Goal: Task Accomplishment & Management: Complete application form

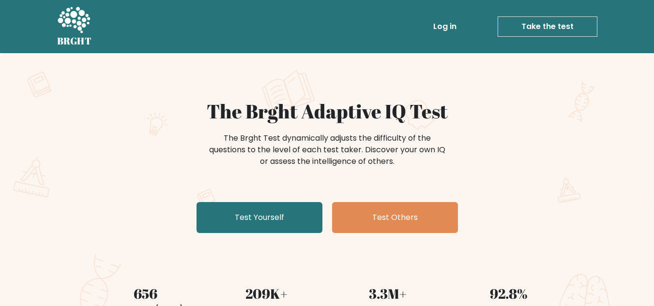
scroll to position [145, 0]
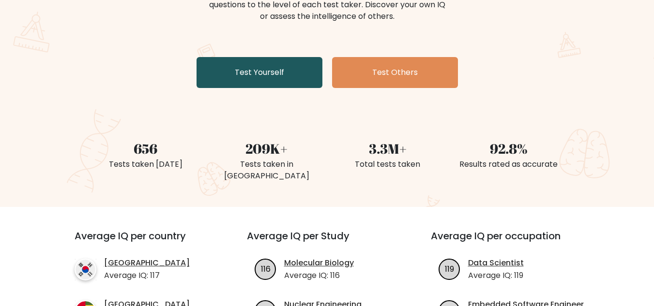
click at [254, 73] on link "Test Yourself" at bounding box center [260, 72] width 126 height 31
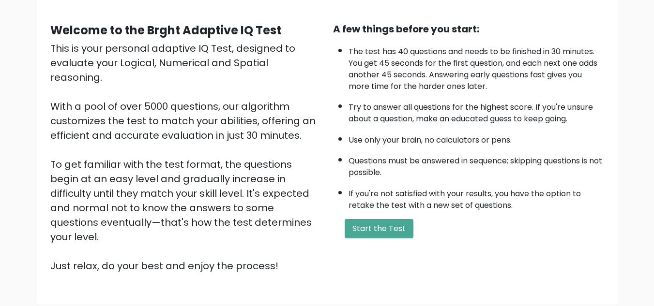
scroll to position [97, 0]
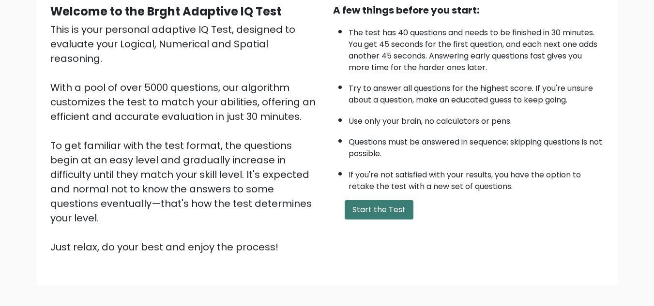
click at [383, 208] on button "Start the Test" at bounding box center [379, 209] width 69 height 19
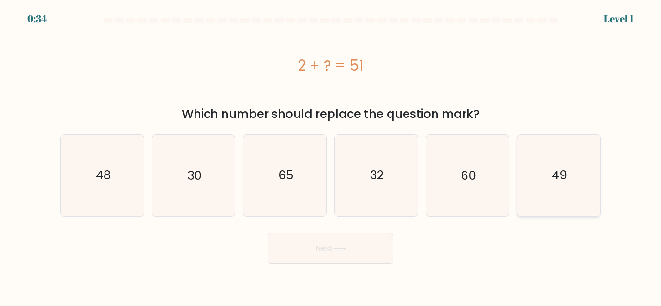
click at [566, 176] on text "49" at bounding box center [559, 175] width 15 height 17
click at [331, 156] on input "f. 49" at bounding box center [331, 154] width 0 height 2
radio input "true"
click at [332, 241] on button "Next" at bounding box center [331, 248] width 126 height 31
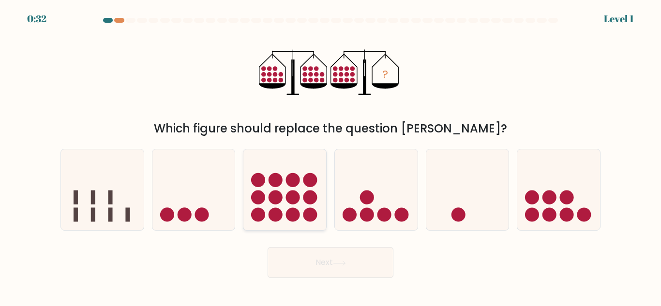
click at [280, 209] on icon at bounding box center [284, 190] width 83 height 68
click at [331, 156] on input "c." at bounding box center [331, 154] width 0 height 2
radio input "true"
click at [299, 266] on button "Next" at bounding box center [331, 262] width 126 height 31
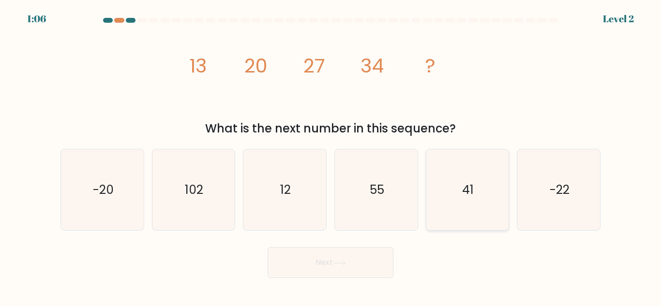
click at [480, 196] on icon "41" at bounding box center [467, 190] width 81 height 81
click at [331, 156] on input "e. 41" at bounding box center [331, 154] width 0 height 2
radio input "true"
click at [313, 274] on button "Next" at bounding box center [331, 262] width 126 height 31
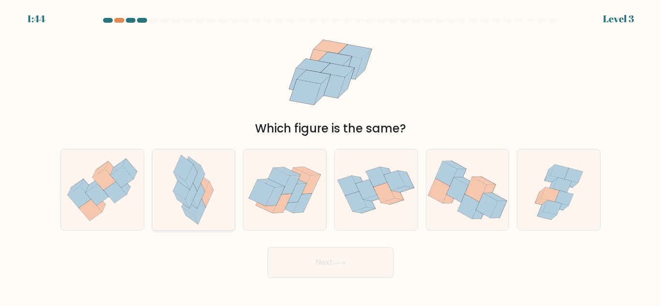
click at [189, 187] on icon at bounding box center [192, 178] width 12 height 26
click at [331, 156] on input "b." at bounding box center [331, 154] width 0 height 2
radio input "true"
click at [377, 268] on button "Next" at bounding box center [331, 262] width 126 height 31
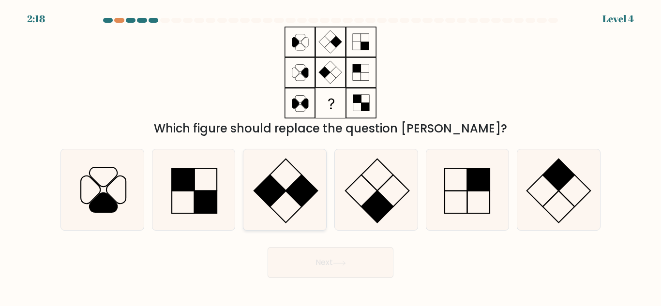
click at [285, 206] on icon at bounding box center [284, 190] width 81 height 81
click at [331, 156] on input "c." at bounding box center [331, 154] width 0 height 2
radio input "true"
click at [321, 259] on button "Next" at bounding box center [331, 262] width 126 height 31
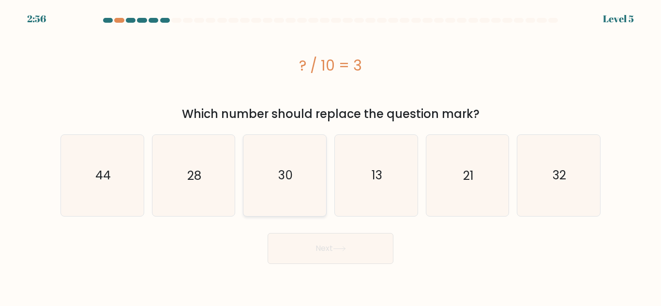
click at [285, 167] on icon "30" at bounding box center [284, 175] width 81 height 81
click at [331, 156] on input "c. 30" at bounding box center [331, 154] width 0 height 2
radio input "true"
click at [318, 244] on button "Next" at bounding box center [331, 248] width 126 height 31
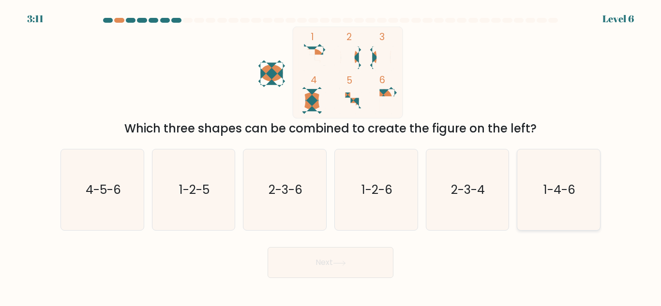
click at [546, 195] on text "1-4-6" at bounding box center [560, 190] width 32 height 17
click at [331, 156] on input "f. 1-4-6" at bounding box center [331, 154] width 0 height 2
radio input "true"
click at [333, 258] on button "Next" at bounding box center [331, 262] width 126 height 31
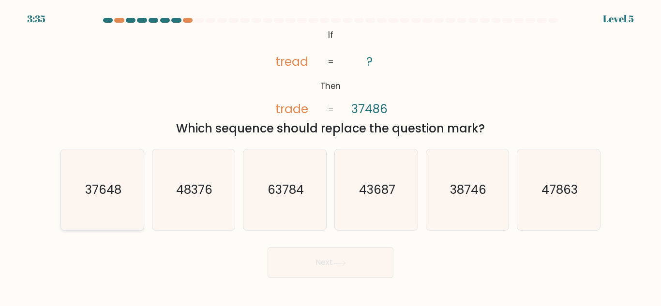
click at [96, 197] on text "37648" at bounding box center [103, 190] width 36 height 17
click at [331, 156] on input "a. 37648" at bounding box center [331, 154] width 0 height 2
radio input "true"
click at [330, 267] on button "Next" at bounding box center [331, 262] width 126 height 31
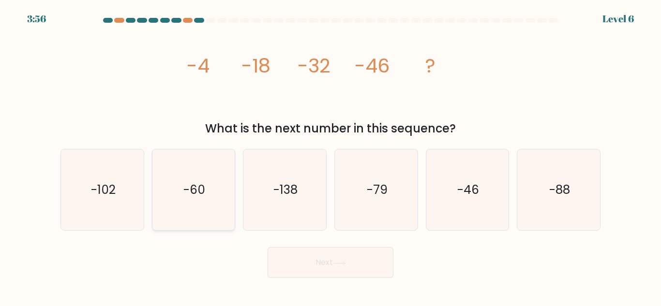
click at [216, 197] on icon "-60" at bounding box center [193, 190] width 81 height 81
click at [331, 156] on input "b. -60" at bounding box center [331, 154] width 0 height 2
radio input "true"
click at [317, 266] on button "Next" at bounding box center [331, 262] width 126 height 31
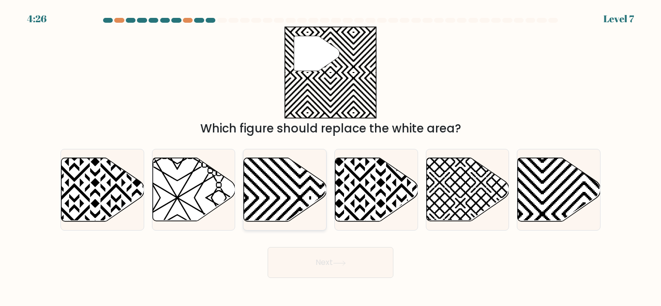
click at [271, 184] on icon at bounding box center [285, 189] width 83 height 63
click at [331, 156] on input "c." at bounding box center [331, 154] width 0 height 2
radio input "true"
click at [327, 258] on button "Next" at bounding box center [331, 262] width 126 height 31
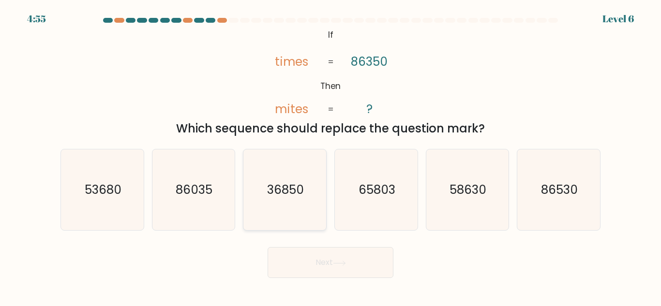
click at [289, 188] on text "36850" at bounding box center [285, 190] width 37 height 17
click at [331, 156] on input "c. 36850" at bounding box center [331, 154] width 0 height 2
radio input "true"
click at [331, 260] on button "Next" at bounding box center [331, 262] width 126 height 31
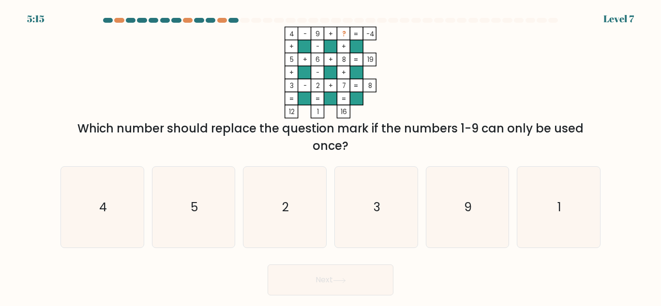
drag, startPoint x: 385, startPoint y: 193, endPoint x: 338, endPoint y: 165, distance: 54.3
click at [366, 181] on icon "3" at bounding box center [376, 207] width 81 height 81
click at [482, 208] on icon "9" at bounding box center [467, 207] width 81 height 81
click at [331, 156] on input "e. 9" at bounding box center [331, 154] width 0 height 2
radio input "true"
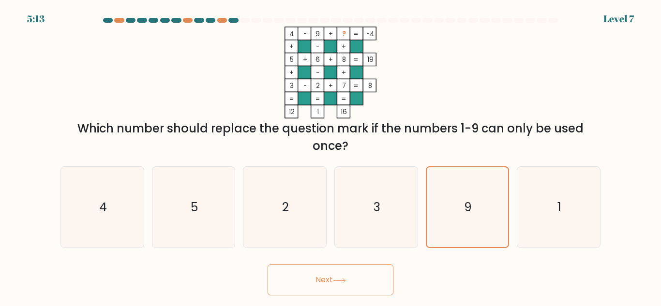
click at [370, 277] on button "Next" at bounding box center [331, 280] width 126 height 31
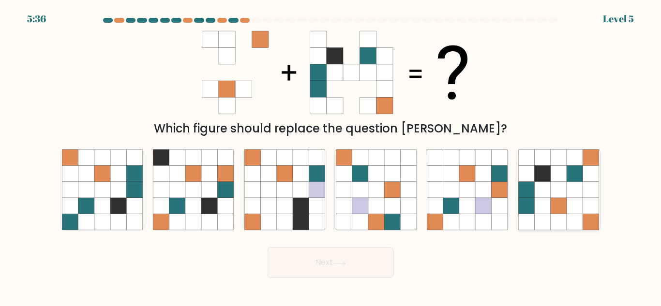
click at [558, 211] on icon at bounding box center [559, 206] width 16 height 16
click at [331, 156] on input "f." at bounding box center [331, 154] width 0 height 2
radio input "true"
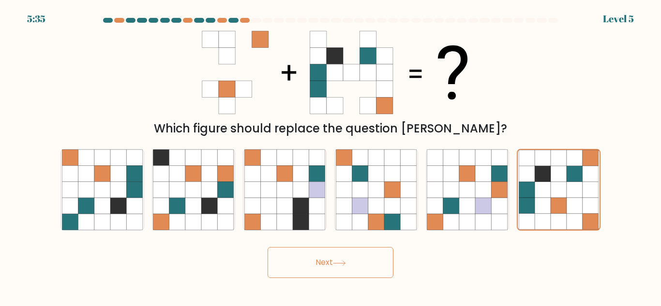
click at [339, 265] on icon at bounding box center [339, 263] width 13 height 5
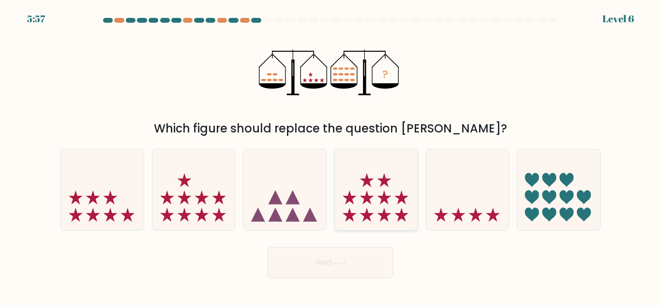
click at [389, 203] on icon at bounding box center [376, 190] width 83 height 68
click at [331, 156] on input "d." at bounding box center [331, 154] width 0 height 2
radio input "true"
click at [324, 267] on button "Next" at bounding box center [331, 262] width 126 height 31
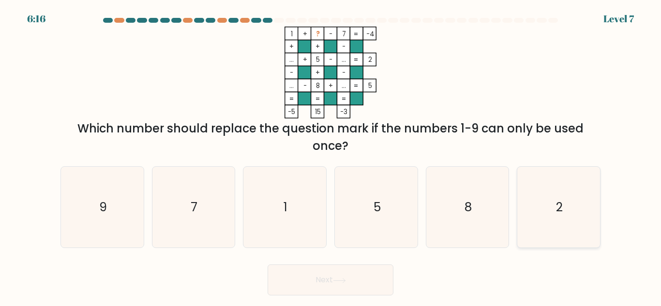
click at [542, 200] on icon "2" at bounding box center [558, 207] width 81 height 81
click at [331, 156] on input "f. 2" at bounding box center [331, 154] width 0 height 2
radio input "true"
click at [338, 287] on button "Next" at bounding box center [331, 280] width 126 height 31
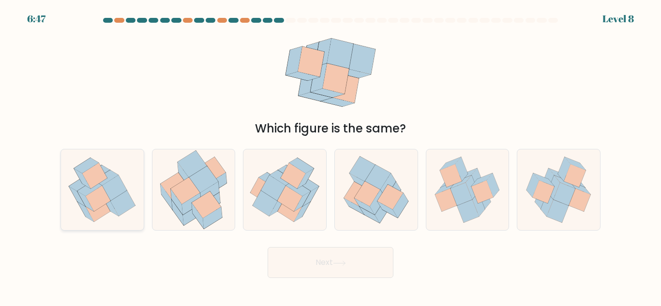
click at [98, 193] on icon at bounding box center [98, 199] width 25 height 26
click at [331, 156] on input "a." at bounding box center [331, 154] width 0 height 2
radio input "true"
click at [337, 261] on icon at bounding box center [339, 263] width 13 height 5
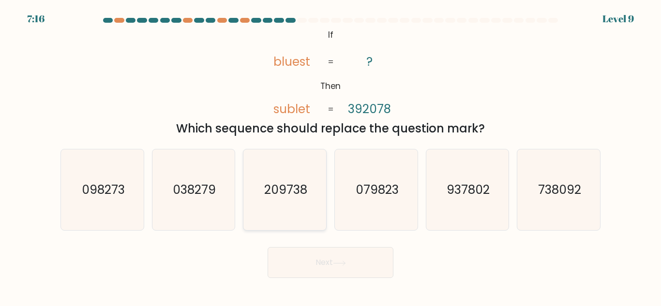
click at [278, 205] on icon "209738" at bounding box center [284, 190] width 81 height 81
click at [331, 156] on input "c. 209738" at bounding box center [331, 154] width 0 height 2
radio input "true"
click at [315, 265] on button "Next" at bounding box center [331, 262] width 126 height 31
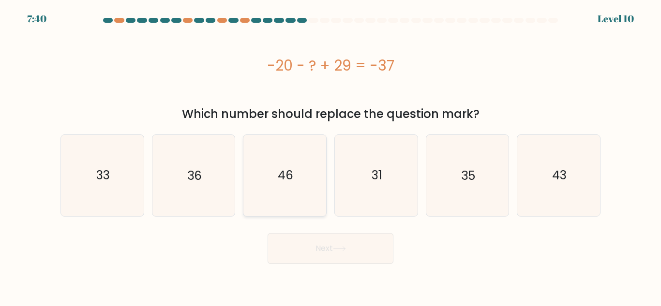
click at [279, 176] on text "46" at bounding box center [285, 175] width 15 height 17
click at [331, 156] on input "c. 46" at bounding box center [331, 154] width 0 height 2
radio input "true"
click at [306, 248] on button "Next" at bounding box center [331, 248] width 126 height 31
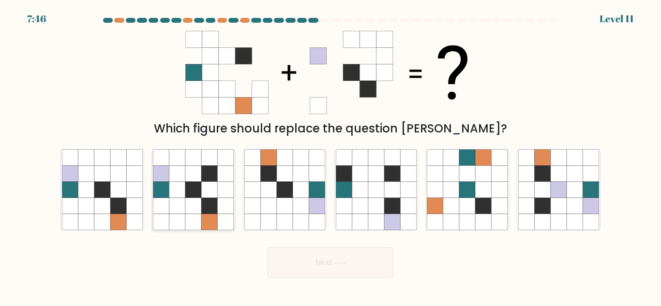
click at [175, 207] on icon at bounding box center [177, 206] width 16 height 16
click at [331, 156] on input "b." at bounding box center [331, 154] width 0 height 2
radio input "true"
click at [317, 265] on button "Next" at bounding box center [331, 262] width 126 height 31
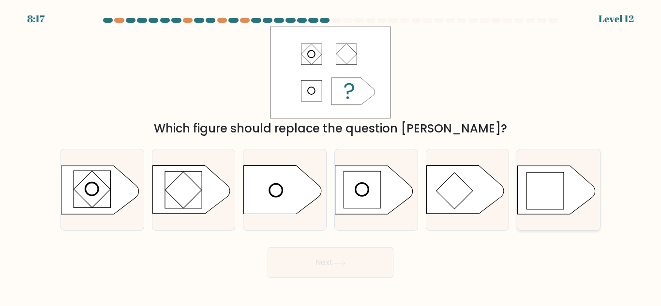
click at [555, 196] on rect at bounding box center [545, 190] width 37 height 37
click at [331, 156] on input "f." at bounding box center [331, 154] width 0 height 2
radio input "true"
click at [336, 259] on button "Next" at bounding box center [331, 262] width 126 height 31
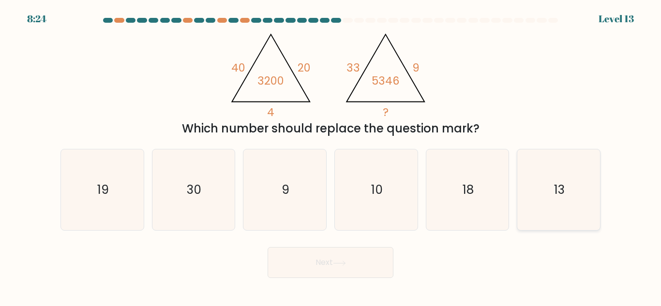
click at [557, 205] on icon "13" at bounding box center [558, 190] width 81 height 81
click at [331, 156] on input "f. 13" at bounding box center [331, 154] width 0 height 2
radio input "true"
click at [336, 266] on icon at bounding box center [339, 263] width 13 height 5
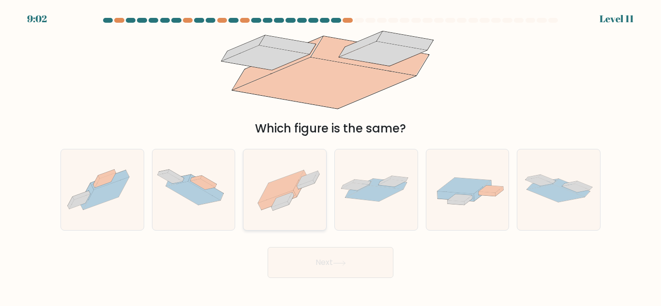
click at [300, 203] on icon at bounding box center [284, 190] width 83 height 62
click at [331, 156] on input "c." at bounding box center [331, 154] width 0 height 2
radio input "true"
click at [349, 264] on button "Next" at bounding box center [331, 262] width 126 height 31
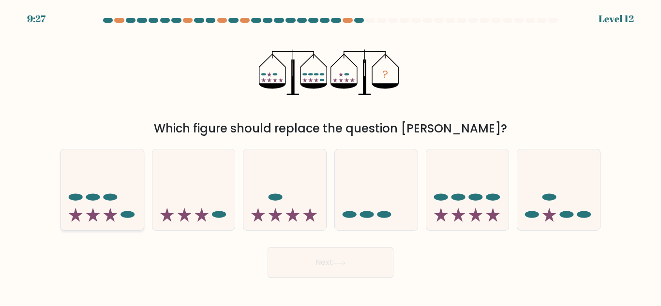
click at [97, 212] on icon at bounding box center [102, 190] width 83 height 68
click at [331, 156] on input "a." at bounding box center [331, 154] width 0 height 2
radio input "true"
click at [318, 265] on button "Next" at bounding box center [331, 262] width 126 height 31
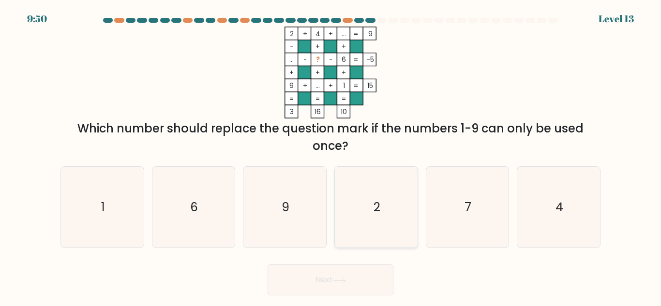
click at [377, 200] on text "2" at bounding box center [377, 207] width 7 height 17
click at [331, 156] on input "d. 2" at bounding box center [331, 154] width 0 height 2
radio input "true"
click at [369, 291] on button "Next" at bounding box center [331, 280] width 126 height 31
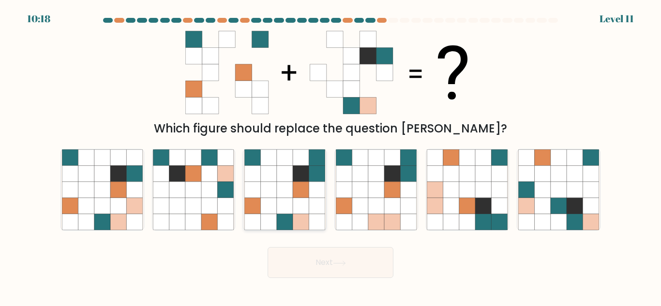
click at [282, 197] on icon at bounding box center [285, 190] width 16 height 16
click at [331, 156] on input "c." at bounding box center [331, 154] width 0 height 2
radio input "true"
click at [332, 263] on button "Next" at bounding box center [331, 262] width 126 height 31
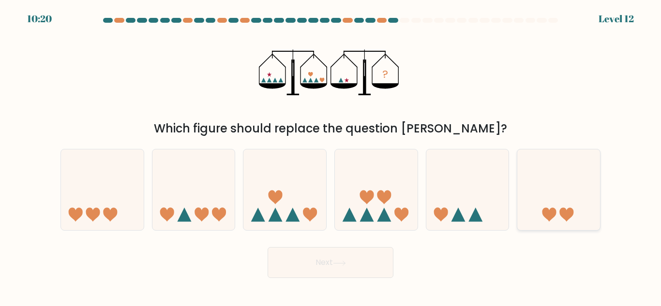
click at [569, 215] on icon at bounding box center [567, 215] width 14 height 14
click at [331, 156] on input "f." at bounding box center [331, 154] width 0 height 2
radio input "true"
click at [330, 262] on button "Next" at bounding box center [331, 262] width 126 height 31
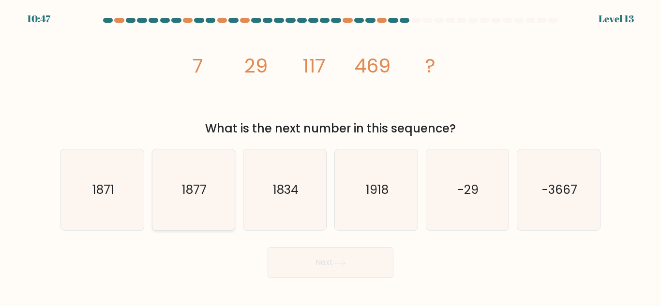
click at [189, 197] on text "1877" at bounding box center [194, 190] width 25 height 17
click at [331, 156] on input "b. 1877" at bounding box center [331, 154] width 0 height 2
radio input "true"
click at [357, 267] on button "Next" at bounding box center [331, 262] width 126 height 31
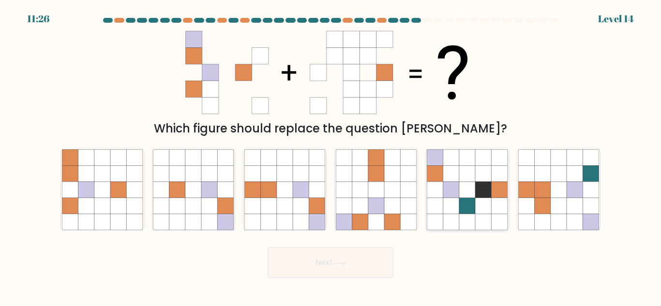
click at [456, 192] on icon at bounding box center [451, 190] width 16 height 16
click at [331, 156] on input "e." at bounding box center [331, 154] width 0 height 2
radio input "true"
click at [352, 259] on button "Next" at bounding box center [331, 262] width 126 height 31
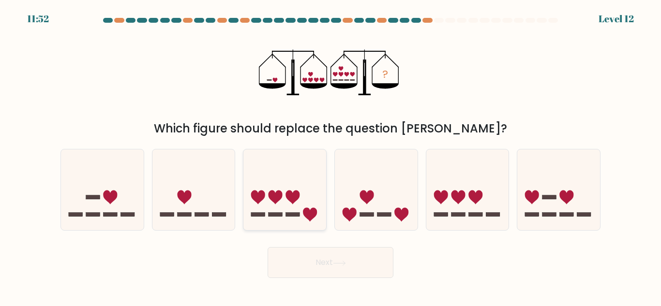
click at [288, 210] on icon at bounding box center [284, 190] width 83 height 68
click at [331, 156] on input "c." at bounding box center [331, 154] width 0 height 2
radio input "true"
click at [346, 263] on icon at bounding box center [339, 263] width 13 height 5
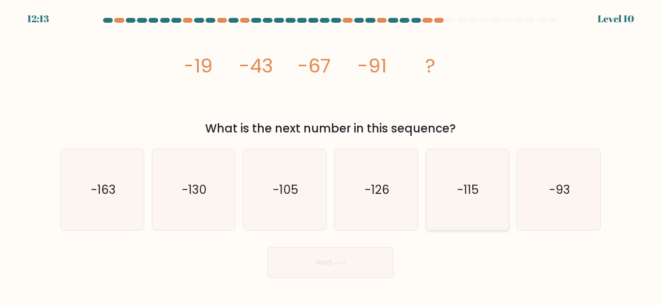
click at [478, 196] on text "-115" at bounding box center [468, 190] width 21 height 17
click at [331, 156] on input "e. -115" at bounding box center [331, 154] width 0 height 2
radio input "true"
click at [331, 242] on form at bounding box center [330, 148] width 661 height 260
click at [324, 256] on button "Next" at bounding box center [331, 262] width 126 height 31
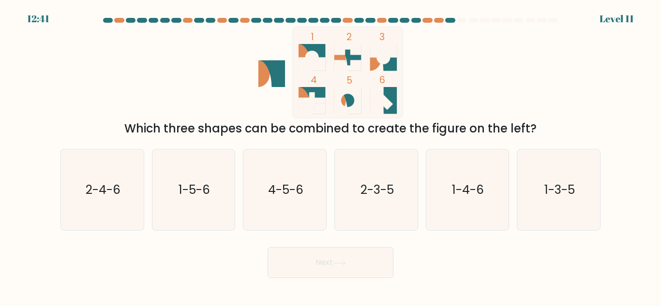
click at [317, 90] on icon at bounding box center [312, 100] width 27 height 27
click at [566, 203] on icon "1-3-5" at bounding box center [558, 190] width 81 height 81
click at [331, 156] on input "f. 1-3-5" at bounding box center [331, 154] width 0 height 2
radio input "true"
click at [307, 270] on button "Next" at bounding box center [331, 262] width 126 height 31
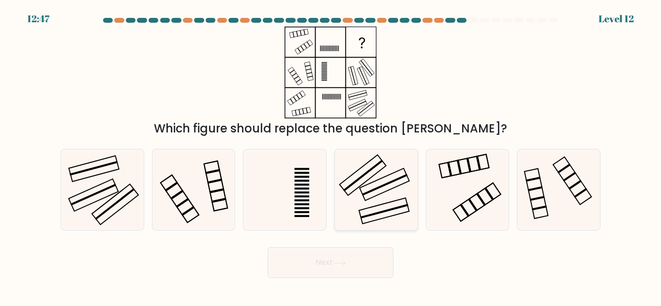
click at [376, 211] on icon at bounding box center [376, 190] width 81 height 81
click at [331, 156] on input "d." at bounding box center [331, 154] width 0 height 2
radio input "true"
click at [342, 259] on button "Next" at bounding box center [331, 262] width 126 height 31
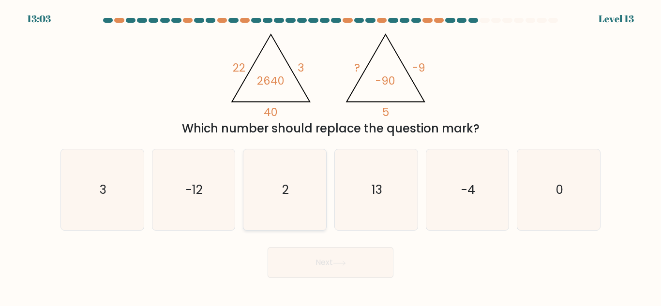
click at [285, 197] on text "2" at bounding box center [285, 190] width 7 height 17
click at [331, 156] on input "c. 2" at bounding box center [331, 154] width 0 height 2
radio input "true"
click at [347, 266] on button "Next" at bounding box center [331, 262] width 126 height 31
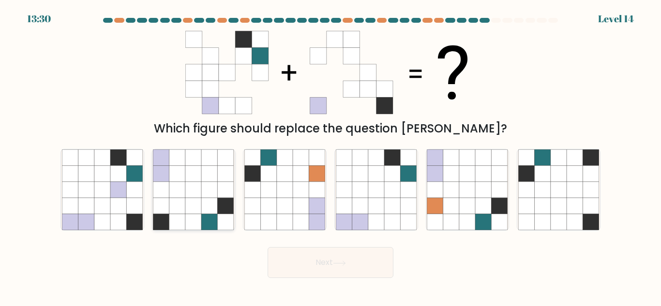
click at [209, 207] on icon at bounding box center [210, 206] width 16 height 16
click at [331, 156] on input "b." at bounding box center [331, 154] width 0 height 2
radio input "true"
click at [330, 258] on button "Next" at bounding box center [331, 262] width 126 height 31
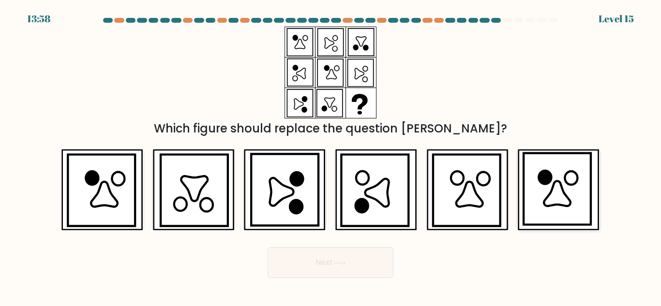
click at [566, 198] on icon at bounding box center [558, 194] width 27 height 25
click at [331, 156] on input "f." at bounding box center [331, 154] width 0 height 2
radio input "true"
click at [329, 266] on button "Next" at bounding box center [331, 262] width 126 height 31
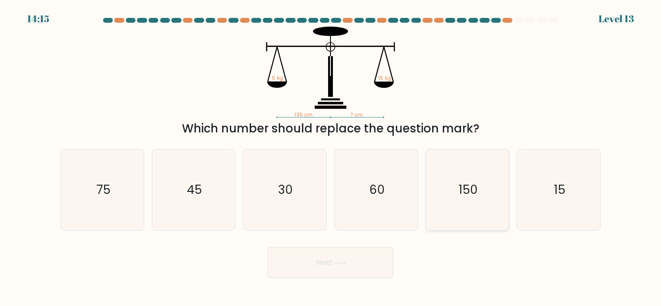
click at [462, 196] on text "150" at bounding box center [468, 190] width 19 height 17
click at [331, 156] on input "e. 150" at bounding box center [331, 154] width 0 height 2
radio input "true"
click at [323, 260] on button "Next" at bounding box center [331, 262] width 126 height 31
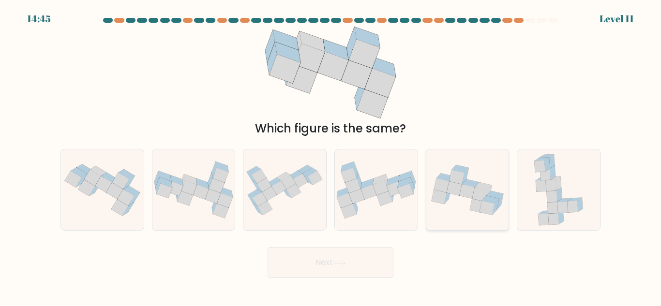
click at [479, 211] on icon at bounding box center [477, 206] width 15 height 14
click at [331, 156] on input "e." at bounding box center [331, 154] width 0 height 2
radio input "true"
click at [334, 262] on button "Next" at bounding box center [331, 262] width 126 height 31
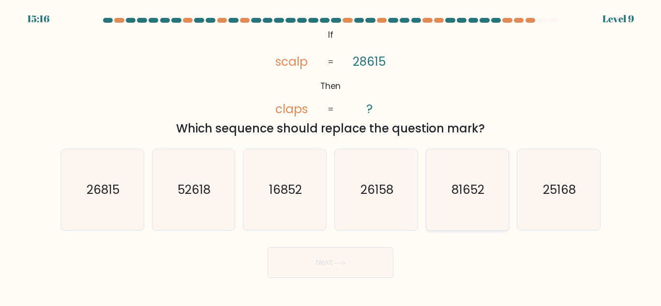
click at [470, 180] on icon "81652" at bounding box center [467, 190] width 81 height 81
click at [331, 156] on input "e. 81652" at bounding box center [331, 154] width 0 height 2
radio input "true"
click at [318, 256] on button "Next" at bounding box center [331, 262] width 126 height 31
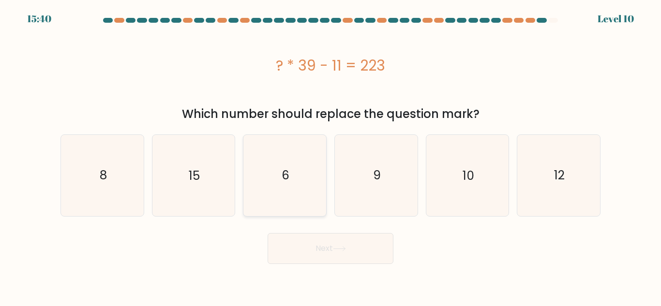
click at [286, 162] on icon "6" at bounding box center [284, 175] width 81 height 81
click at [331, 156] on input "c. 6" at bounding box center [331, 154] width 0 height 2
radio input "true"
click at [310, 251] on button "Next" at bounding box center [331, 248] width 126 height 31
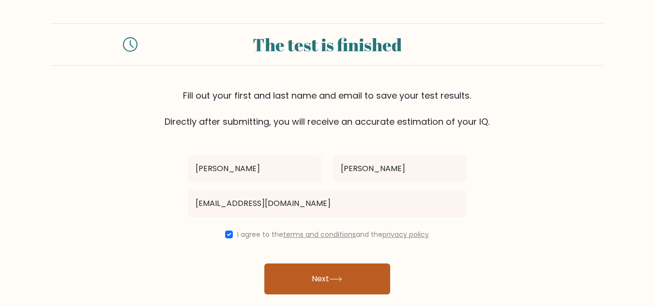
click at [322, 281] on button "Next" at bounding box center [327, 279] width 126 height 31
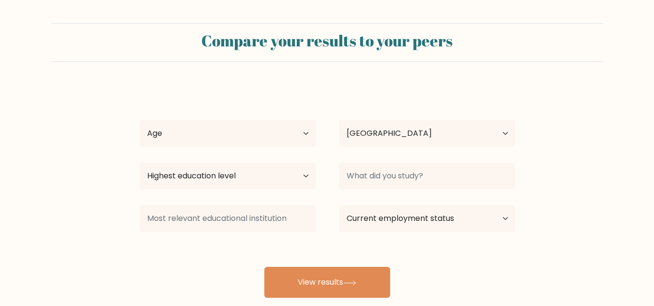
select select "PH"
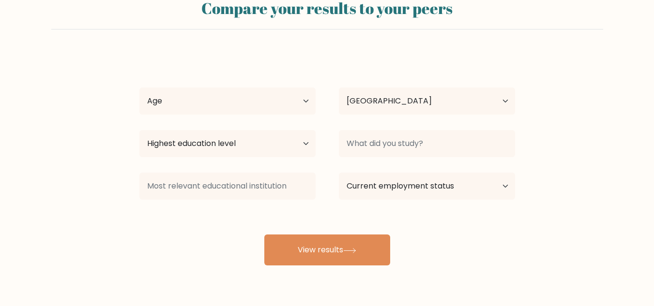
scroll to position [61, 0]
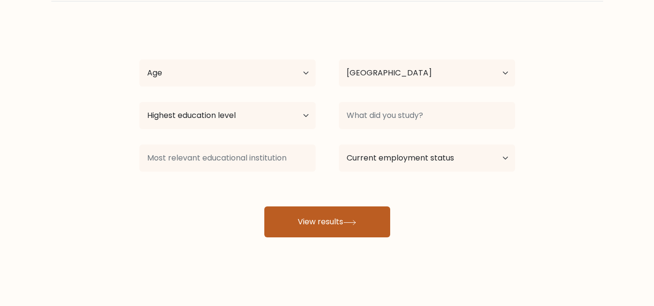
click at [320, 229] on button "View results" at bounding box center [327, 222] width 126 height 31
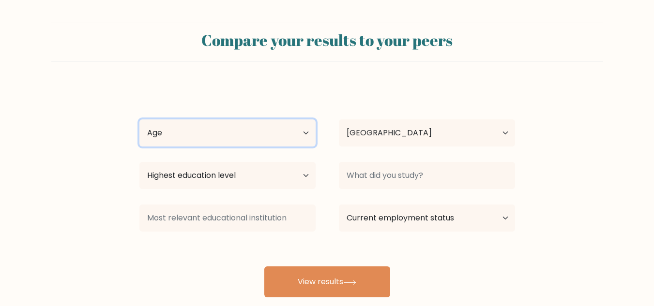
scroll to position [0, 0]
click at [308, 133] on select "Age Under [DEMOGRAPHIC_DATA] [DEMOGRAPHIC_DATA] [DEMOGRAPHIC_DATA] [DEMOGRAPHIC…" at bounding box center [227, 133] width 176 height 27
select select "35_44"
click at [139, 120] on select "Age Under [DEMOGRAPHIC_DATA] [DEMOGRAPHIC_DATA] [DEMOGRAPHIC_DATA] [DEMOGRAPHIC…" at bounding box center [227, 133] width 176 height 27
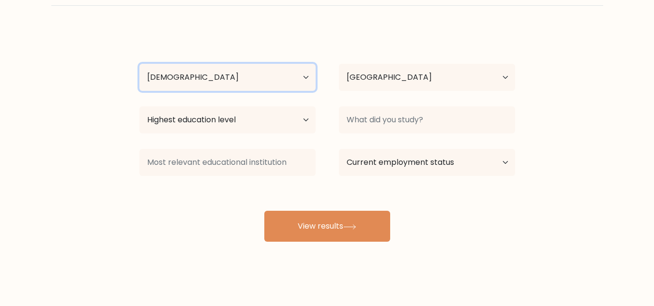
scroll to position [61, 0]
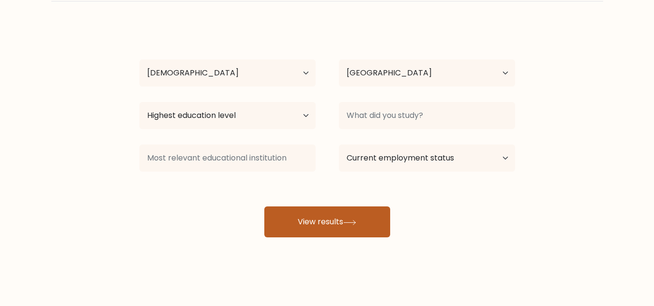
click at [374, 229] on button "View results" at bounding box center [327, 222] width 126 height 31
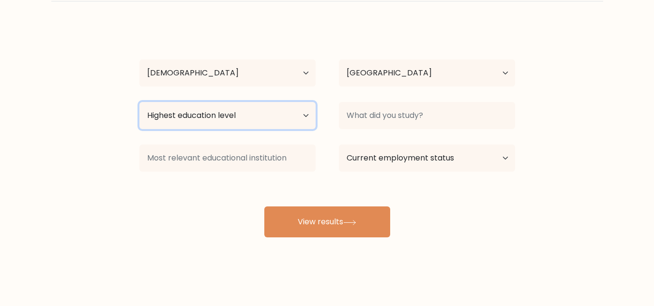
click at [310, 112] on select "Highest education level No schooling Primary Lower Secondary Upper Secondary Oc…" at bounding box center [227, 115] width 176 height 27
select select "bachelors_degree"
click at [139, 102] on select "Highest education level No schooling Primary Lower Secondary Upper Secondary Oc…" at bounding box center [227, 115] width 176 height 27
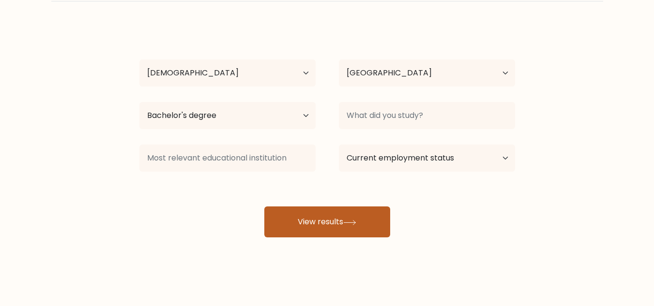
click at [340, 217] on button "View results" at bounding box center [327, 222] width 126 height 31
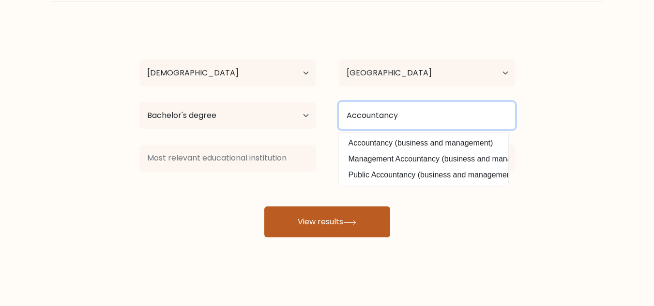
type input "Accountancy"
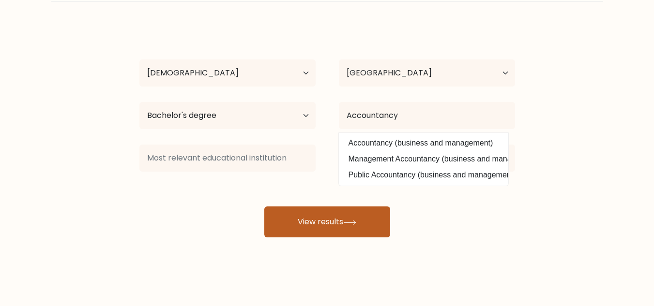
click at [354, 219] on button "View results" at bounding box center [327, 222] width 126 height 31
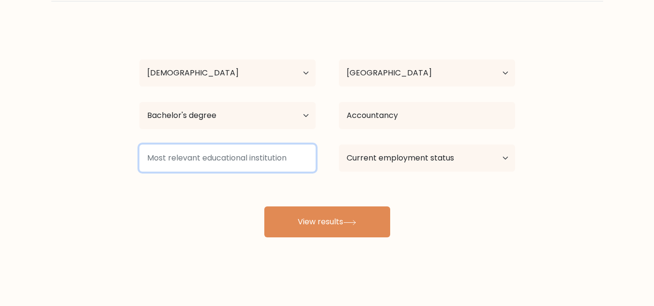
click at [238, 157] on input at bounding box center [227, 158] width 176 height 27
click at [264, 207] on button "View results" at bounding box center [327, 222] width 126 height 31
click at [238, 157] on input "Colle" at bounding box center [227, 158] width 176 height 27
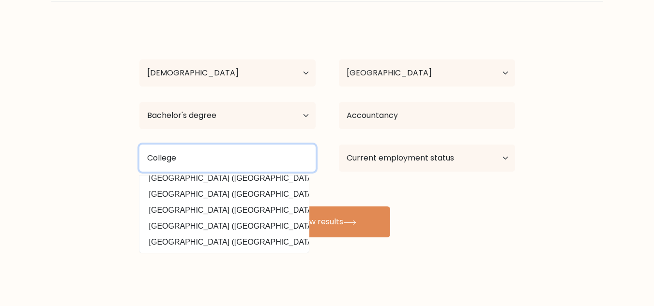
scroll to position [0, 0]
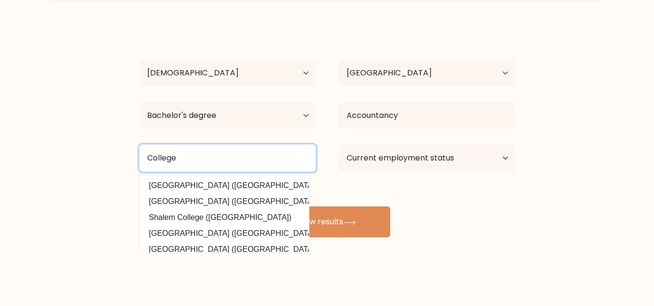
type input "College"
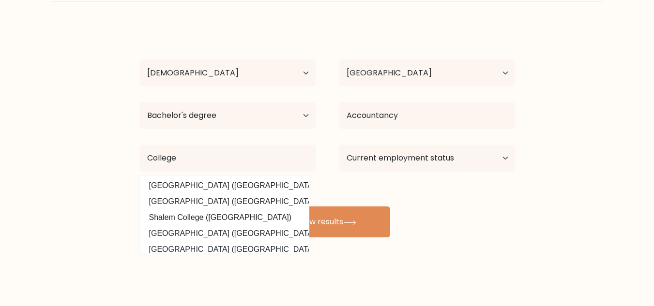
click at [510, 188] on div "Anne Penaflor Age Under 18 years old 18-24 years old 25-34 years old 35-44 year…" at bounding box center [327, 131] width 387 height 213
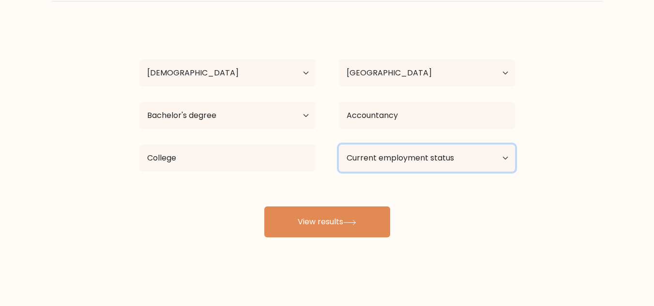
click at [408, 154] on select "Current employment status Employed Student Retired Other / prefer not to answer" at bounding box center [427, 158] width 176 height 27
select select "employed"
click at [339, 145] on select "Current employment status Employed Student Retired Other / prefer not to answer" at bounding box center [427, 158] width 176 height 27
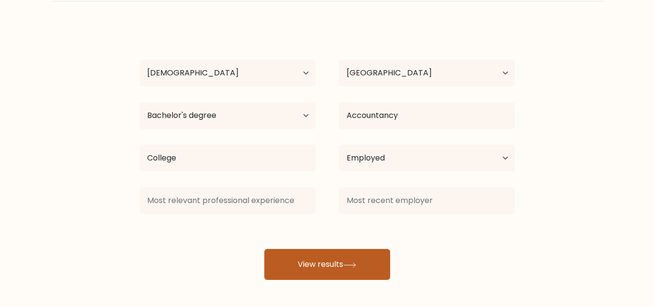
click at [327, 224] on div "Anne Penaflor Age Under 18 years old 18-24 years old 25-34 years old 35-44 year…" at bounding box center [327, 153] width 387 height 256
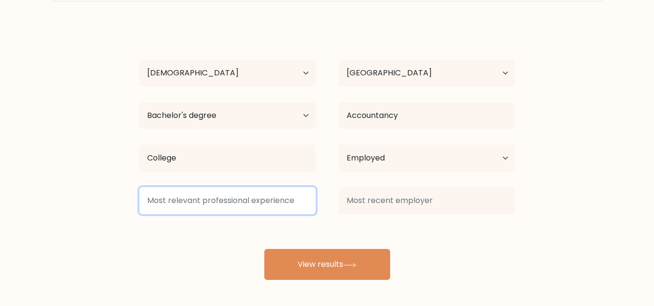
click at [275, 206] on input at bounding box center [227, 200] width 176 height 27
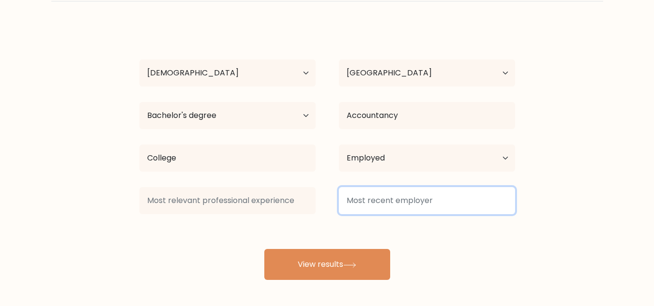
click at [355, 203] on input at bounding box center [427, 200] width 176 height 27
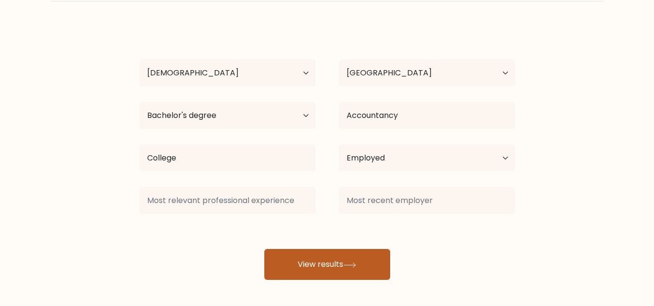
click at [314, 265] on button "View results" at bounding box center [327, 264] width 126 height 31
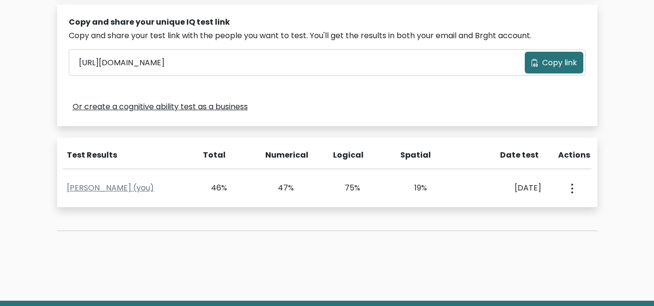
scroll to position [290, 0]
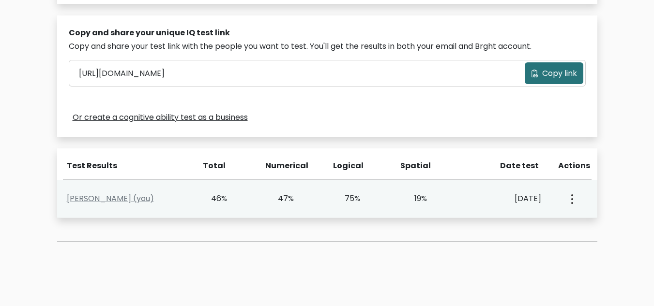
click at [570, 206] on button "button" at bounding box center [571, 199] width 8 height 30
click at [109, 197] on link "[PERSON_NAME] (you)" at bounding box center [110, 198] width 87 height 11
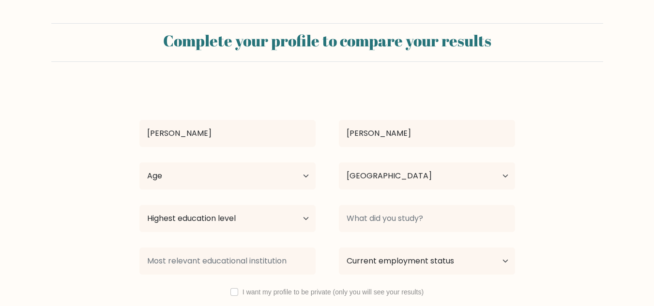
select select "PH"
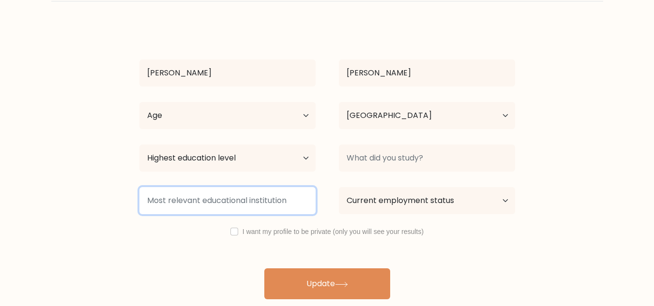
click at [223, 200] on input at bounding box center [227, 200] width 176 height 27
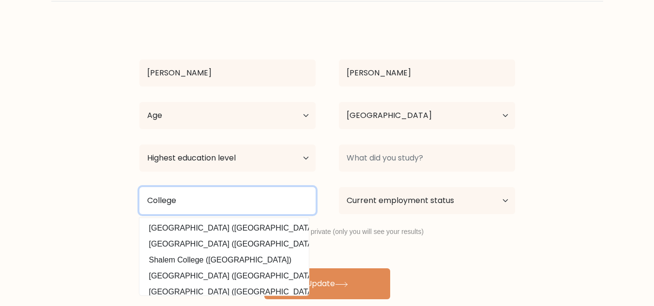
type input "College"
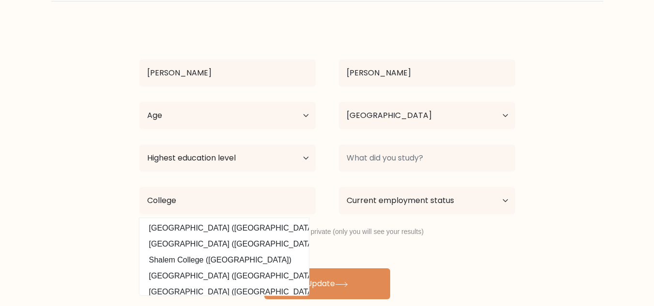
click at [384, 232] on label "I want my profile to be private (only you will see your results)" at bounding box center [332, 232] width 181 height 8
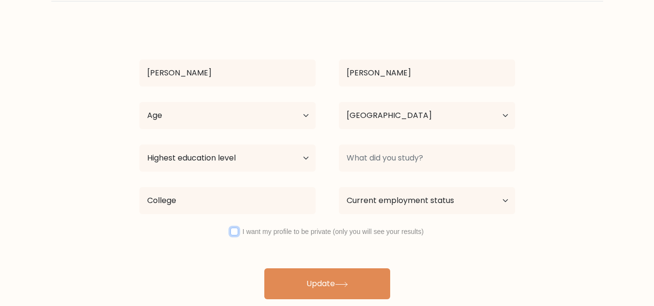
click at [235, 233] on input "checkbox" at bounding box center [234, 232] width 8 height 8
checkbox input "true"
click at [422, 199] on select "Current employment status Employed Student Retired Other / prefer not to answer" at bounding box center [427, 200] width 176 height 27
select select "employed"
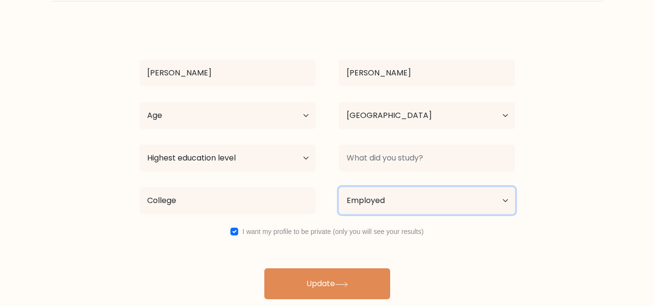
click at [339, 187] on select "Current employment status Employed Student Retired Other / prefer not to answer" at bounding box center [427, 200] width 176 height 27
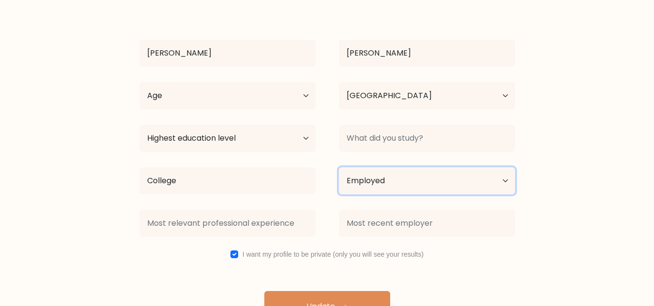
scroll to position [96, 0]
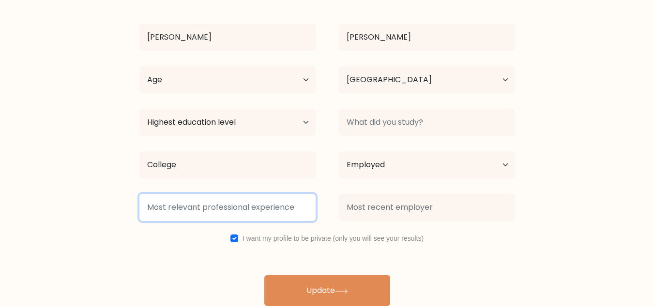
click at [290, 203] on input at bounding box center [227, 207] width 176 height 27
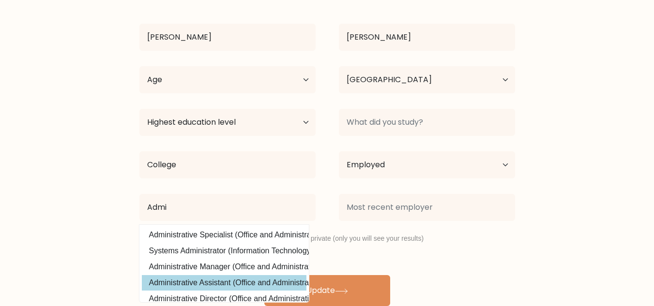
click at [254, 281] on option "Administrative Assistant (Office and Administrative Support)" at bounding box center [224, 282] width 165 height 15
type input "Administrative Assistant"
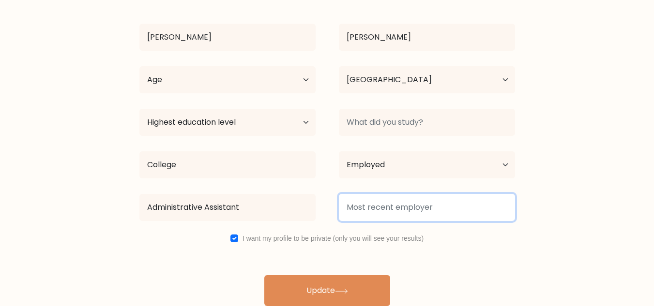
click at [397, 212] on input at bounding box center [427, 207] width 176 height 27
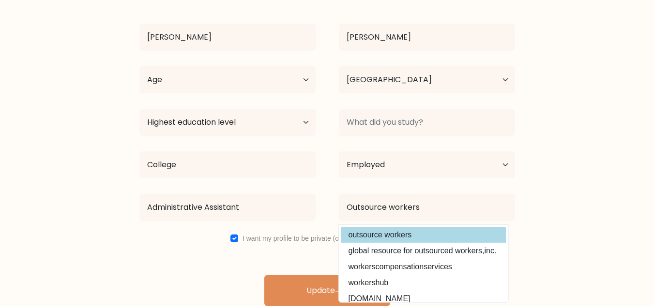
click at [425, 235] on option "outsource workers" at bounding box center [423, 234] width 165 height 15
type input "outsource workers"
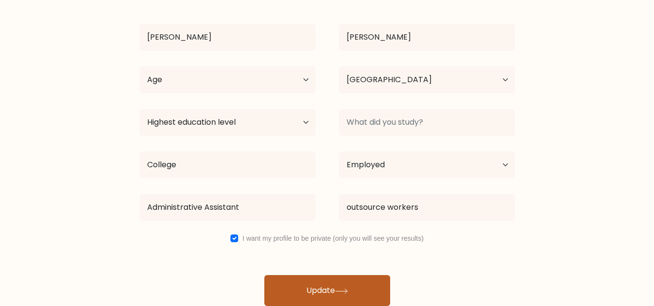
click at [297, 283] on button "Update" at bounding box center [327, 290] width 126 height 31
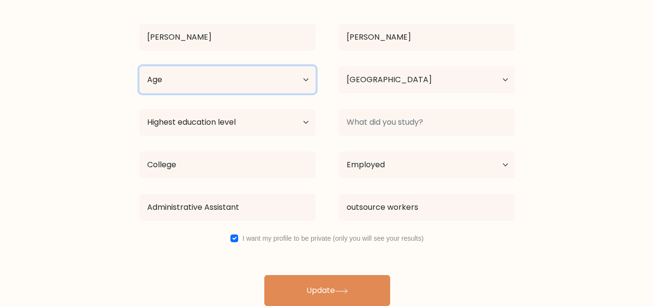
click at [306, 82] on select "Age Under 18 years old 18-24 years old 25-34 years old 35-44 years old 45-54 ye…" at bounding box center [227, 79] width 176 height 27
click at [139, 66] on select "Age Under 18 years old 18-24 years old 25-34 years old 35-44 years old 45-54 ye…" at bounding box center [227, 79] width 176 height 27
drag, startPoint x: 305, startPoint y: 88, endPoint x: 299, endPoint y: 91, distance: 6.9
click at [305, 88] on select "Age Under 18 years old 18-24 years old 25-34 years old 35-44 years old 45-54 ye…" at bounding box center [227, 79] width 176 height 27
select select "35_44"
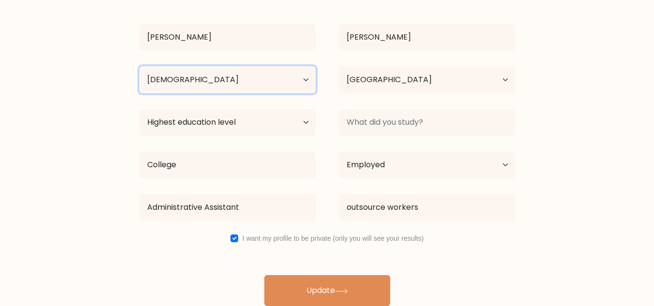
click at [139, 66] on select "Age Under 18 years old 18-24 years old 25-34 years old 35-44 years old 45-54 ye…" at bounding box center [227, 79] width 176 height 27
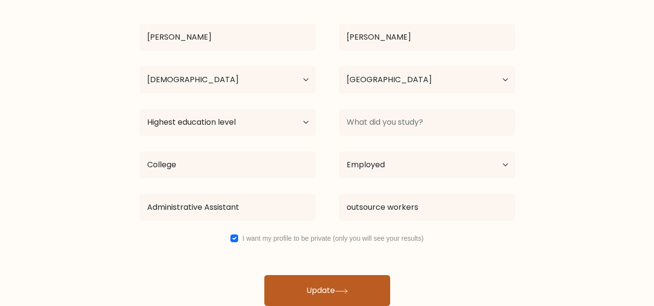
click at [342, 291] on icon at bounding box center [341, 291] width 13 height 5
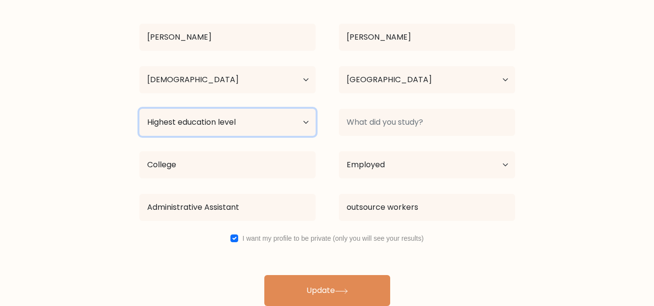
click at [301, 122] on select "Highest education level No schooling Primary Lower Secondary Upper Secondary Oc…" at bounding box center [227, 122] width 176 height 27
select select "bachelors_degree"
click at [139, 109] on select "Highest education level No schooling Primary Lower Secondary Upper Secondary Oc…" at bounding box center [227, 122] width 176 height 27
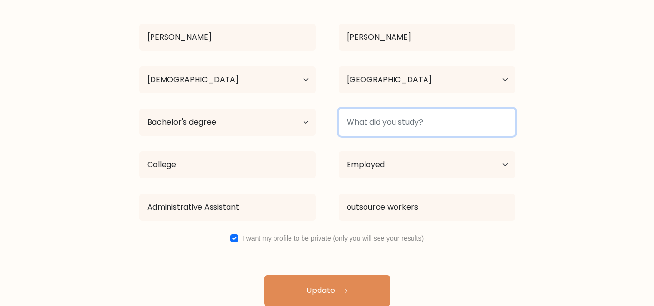
click at [394, 125] on input at bounding box center [427, 122] width 176 height 27
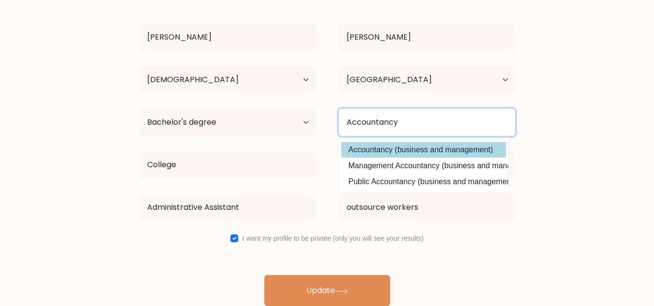
type input "Accountancy"
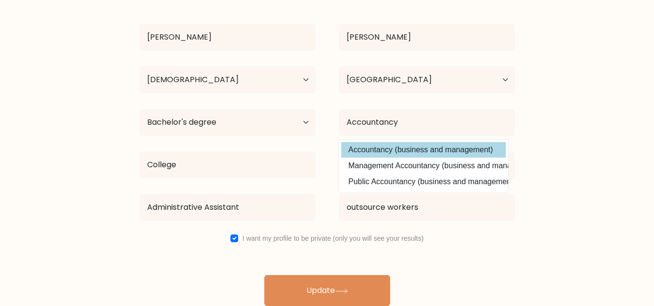
click at [422, 144] on option "Accountancy (business and management)" at bounding box center [423, 149] width 165 height 15
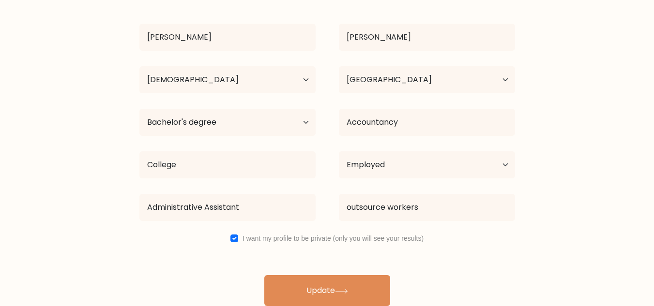
click at [552, 145] on form "Complete your profile to compare your results Anne Penaflor Age Under 18 years …" at bounding box center [327, 116] width 654 height 379
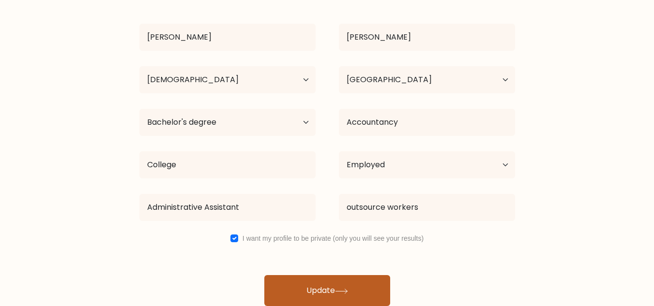
click at [288, 288] on button "Update" at bounding box center [327, 290] width 126 height 31
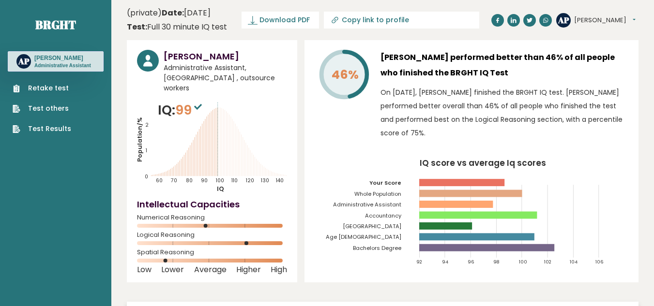
click at [53, 89] on link "Retake test" at bounding box center [42, 88] width 59 height 10
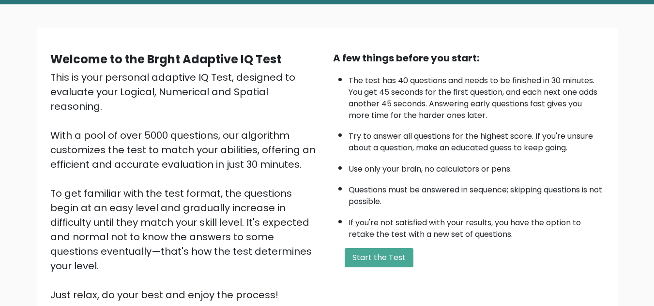
scroll to position [137, 0]
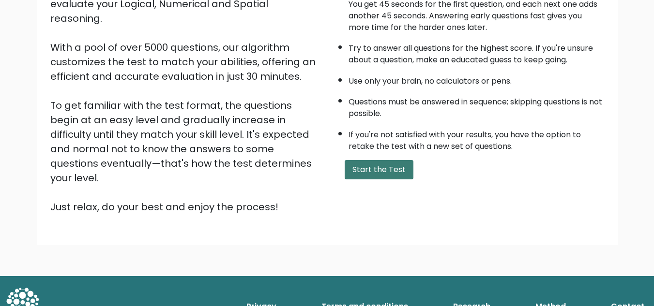
click at [394, 173] on button "Start the Test" at bounding box center [379, 169] width 69 height 19
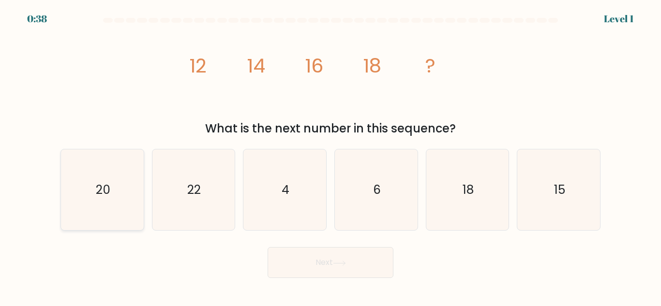
click at [125, 195] on icon "20" at bounding box center [102, 190] width 81 height 81
click at [331, 156] on input "a. 20" at bounding box center [331, 154] width 0 height 2
radio input "true"
click at [312, 266] on button "Next" at bounding box center [331, 262] width 126 height 31
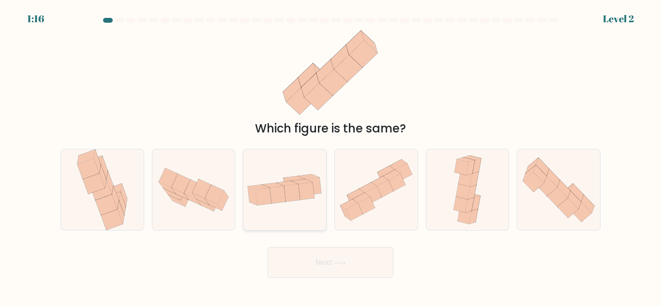
click at [288, 207] on icon at bounding box center [284, 190] width 83 height 42
click at [331, 156] on input "c." at bounding box center [331, 154] width 0 height 2
radio input "true"
click at [318, 264] on button "Next" at bounding box center [331, 262] width 126 height 31
